Goal: Check status: Check status

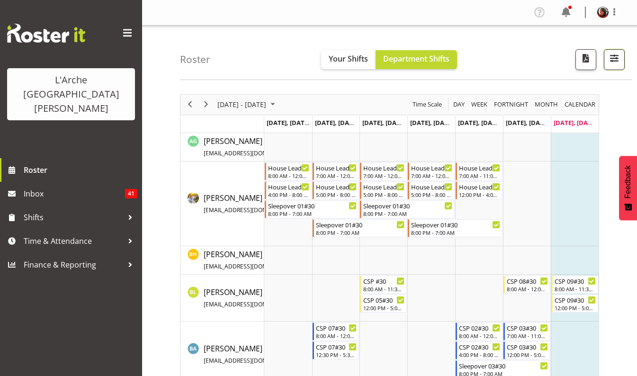
click at [608, 61] on span "button" at bounding box center [614, 58] width 12 height 12
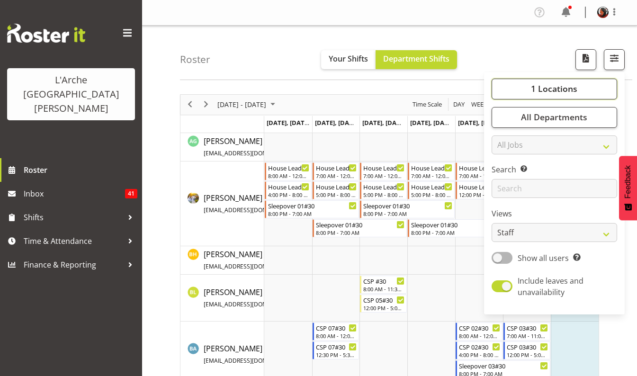
click at [556, 90] on span "1 Locations" at bounding box center [554, 88] width 46 height 11
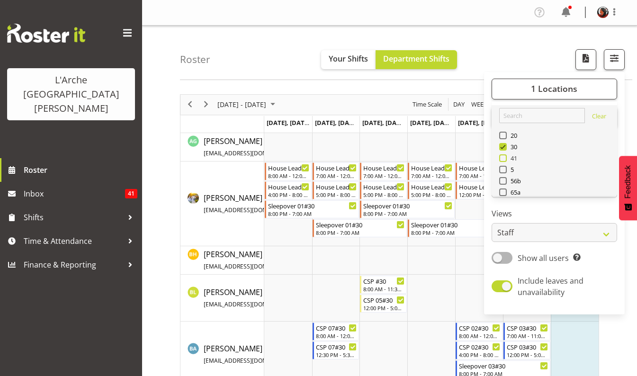
click at [503, 158] on span at bounding box center [503, 158] width 8 height 8
click at [503, 158] on input "41" at bounding box center [502, 158] width 6 height 6
checkbox input "true"
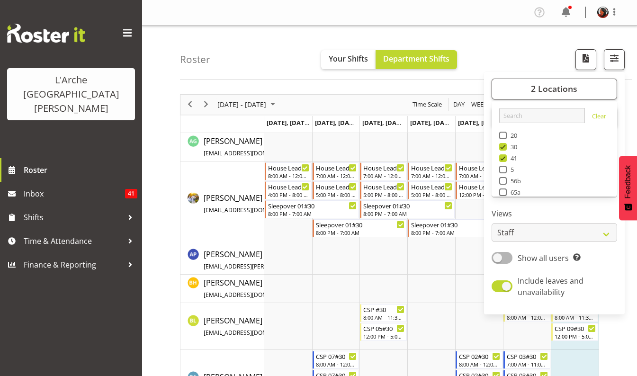
click at [492, 55] on div "Roster Your Shifts Department Shifts 2 Locations Clear 20 30 41 5 56b 65a 73 Ar…" at bounding box center [406, 53] width 452 height 54
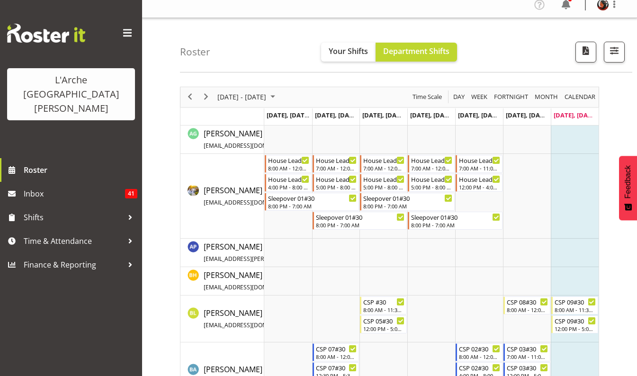
scroll to position [9, 0]
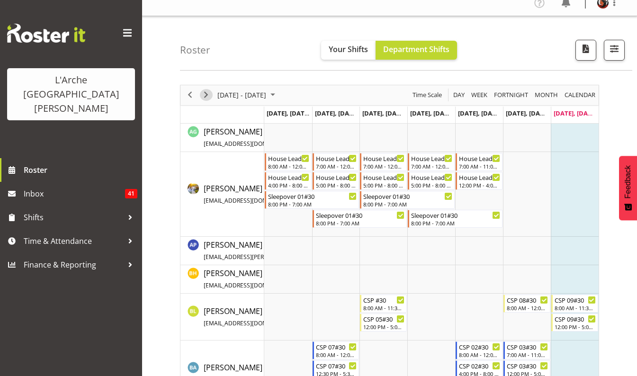
click at [206, 95] on span "Next" at bounding box center [205, 95] width 11 height 12
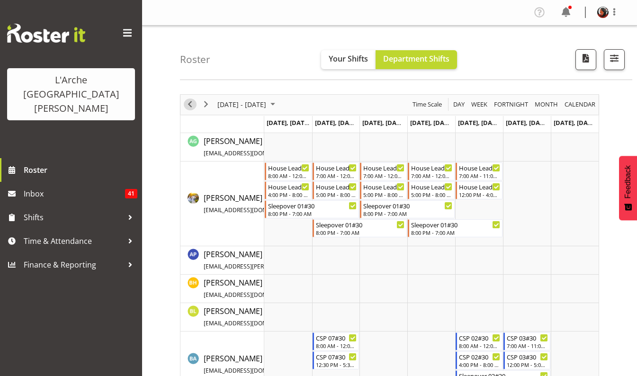
click at [187, 105] on span "Previous" at bounding box center [189, 104] width 11 height 12
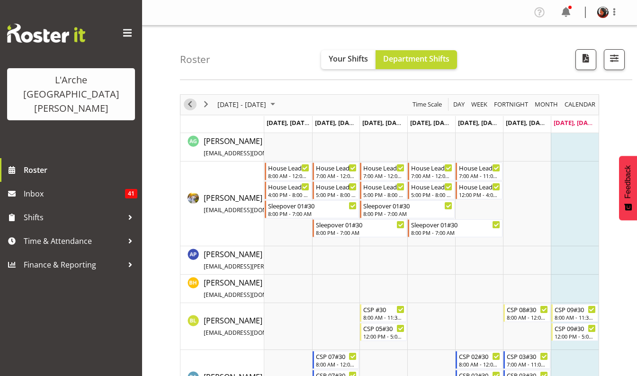
click at [188, 105] on span "Previous" at bounding box center [189, 104] width 11 height 12
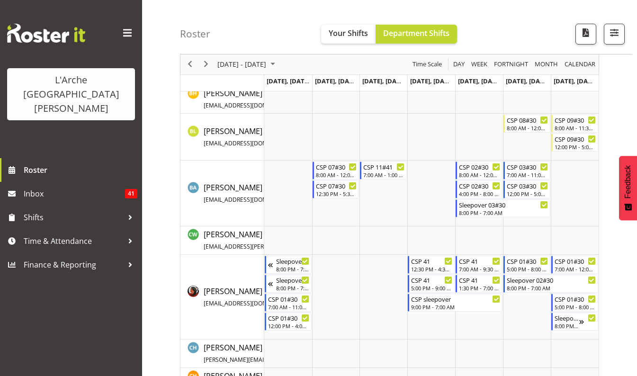
scroll to position [195, 0]
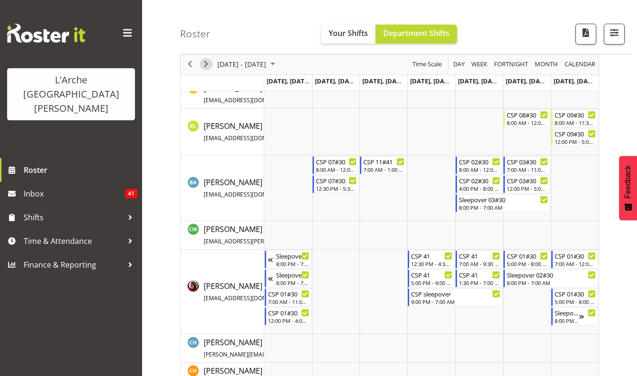
click at [206, 67] on span "Next" at bounding box center [205, 65] width 11 height 12
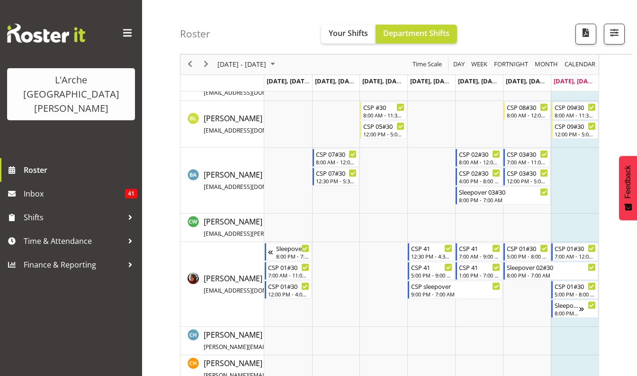
scroll to position [213, 0]
